Goal: Task Accomplishment & Management: Manage account settings

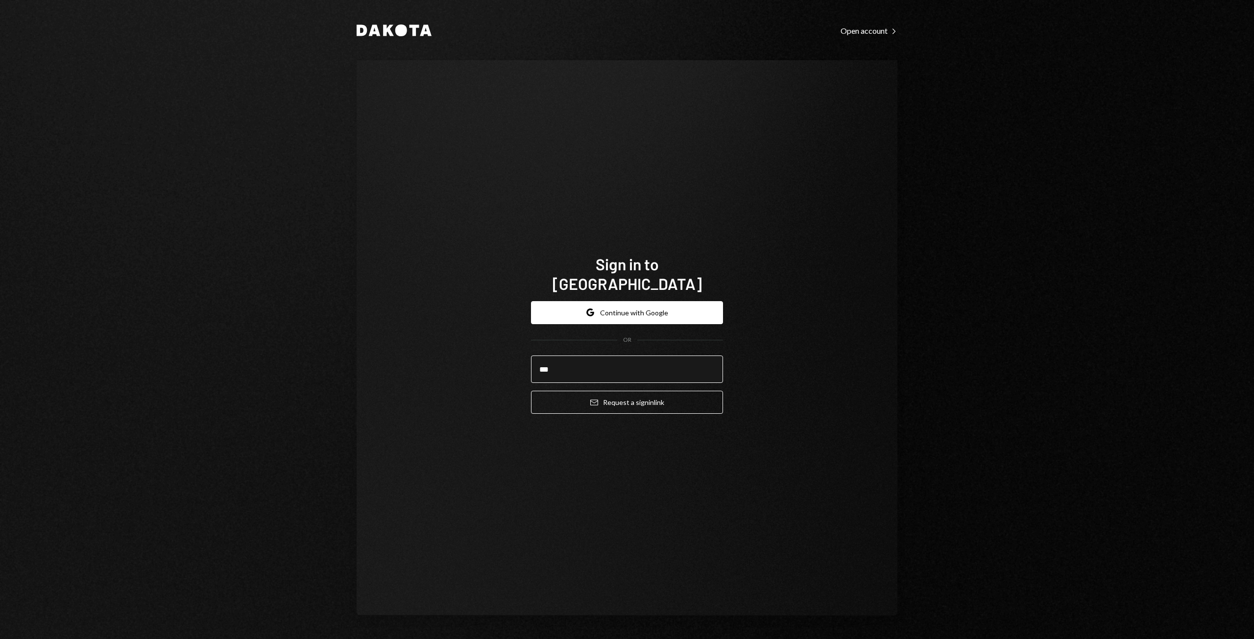
type input "**********"
click at [613, 394] on button "Email Request a sign in link" at bounding box center [627, 402] width 192 height 23
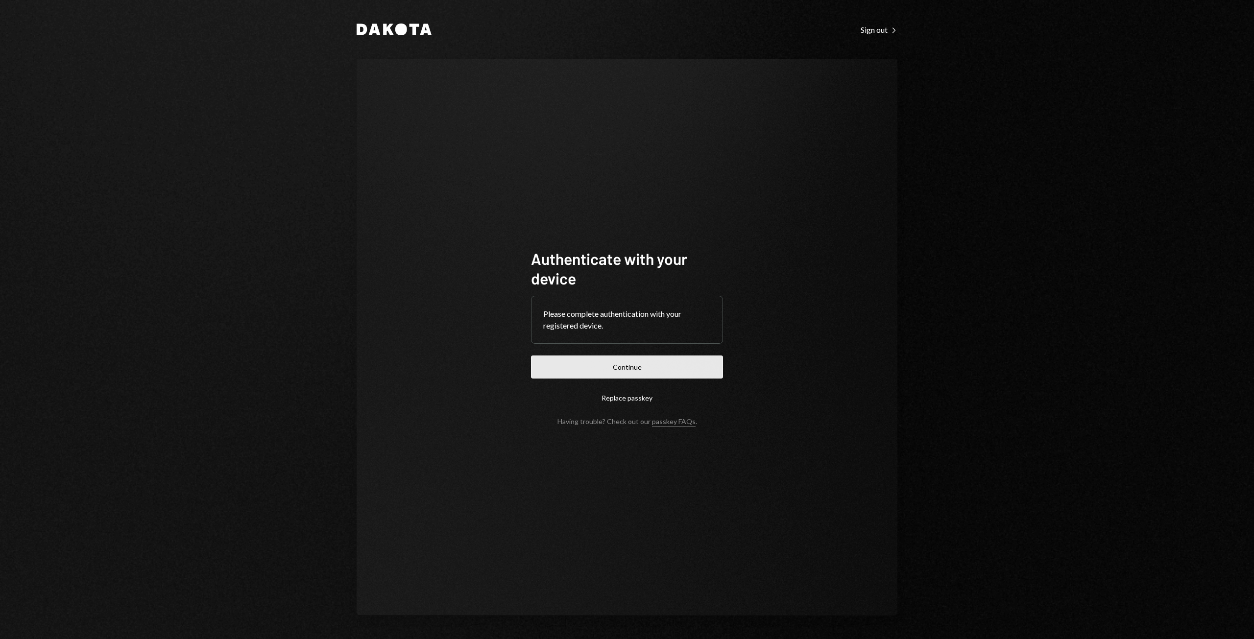
click at [563, 362] on button "Continue" at bounding box center [627, 367] width 192 height 23
